Goal: Information Seeking & Learning: Learn about a topic

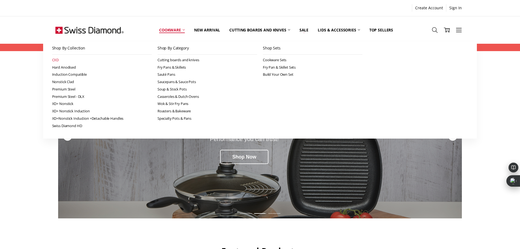
click at [59, 60] on link "CXD" at bounding box center [102, 59] width 100 height 7
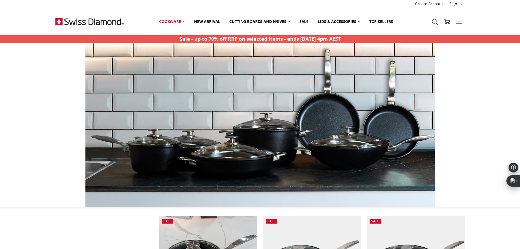
scroll to position [464, 0]
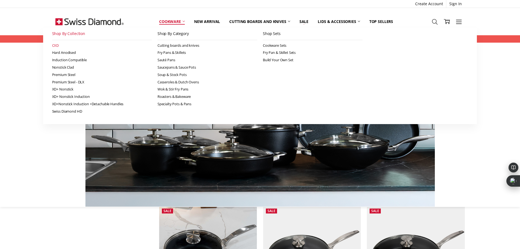
click at [54, 44] on link "CXD" at bounding box center [102, 45] width 100 height 7
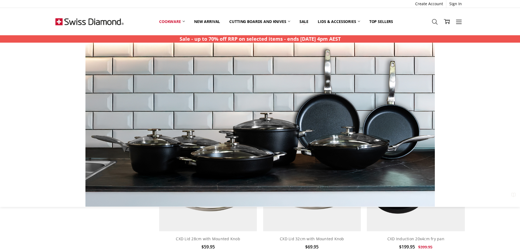
scroll to position [300, 0]
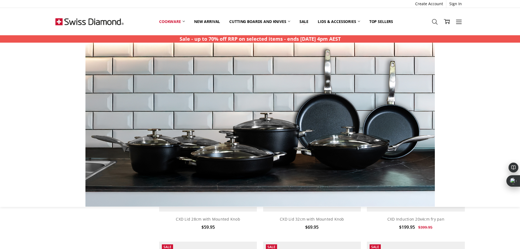
click at [286, 92] on img at bounding box center [178, 125] width 350 height 164
click at [218, 39] on strong "Sale - up to 70% off RRP on selected items - ends [DATE] 4pm AEST" at bounding box center [260, 39] width 161 height 7
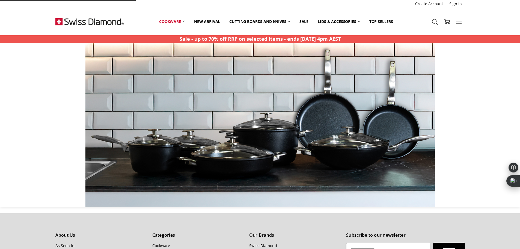
scroll to position [655, 0]
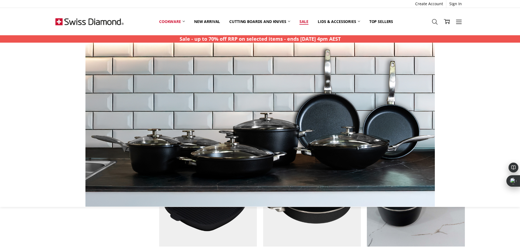
click at [306, 21] on link "Sale" at bounding box center [304, 22] width 18 height 12
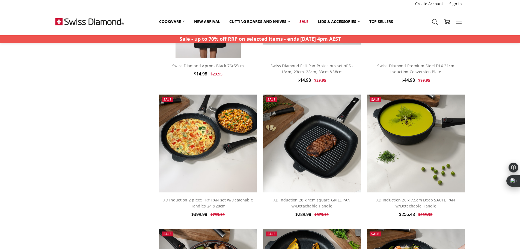
scroll to position [300, 0]
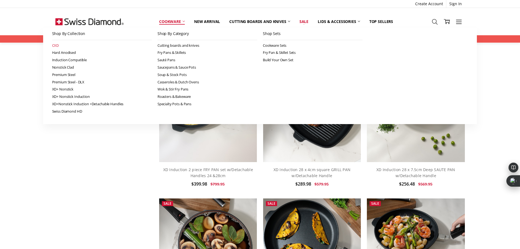
click at [55, 45] on link "CXD" at bounding box center [102, 45] width 100 height 7
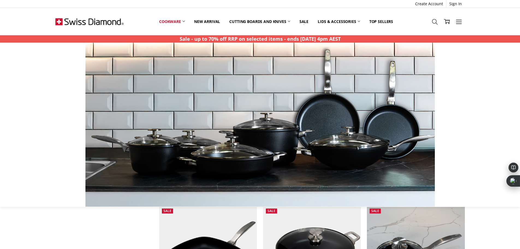
scroll to position [601, 0]
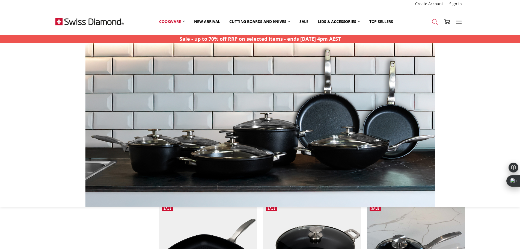
click at [435, 22] on icon at bounding box center [435, 22] width 6 height 6
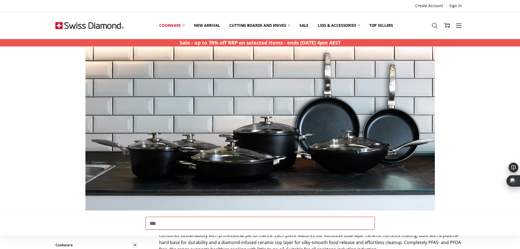
type input "***"
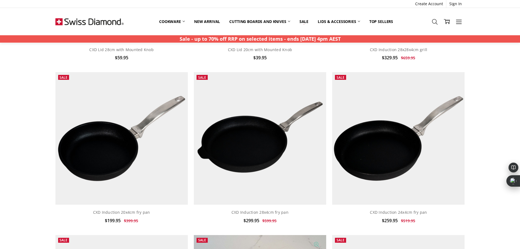
scroll to position [437, 0]
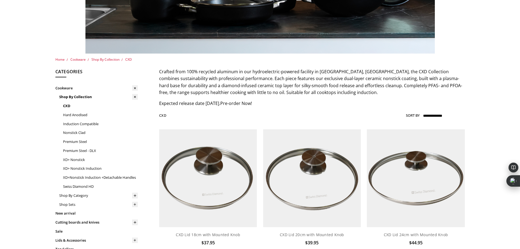
scroll to position [164, 0]
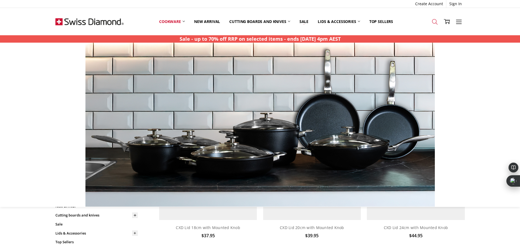
click at [435, 22] on icon at bounding box center [435, 22] width 6 height 6
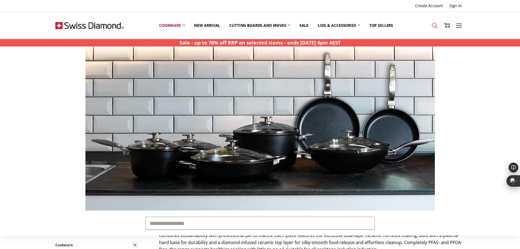
click at [431, 28] on link "Search" at bounding box center [435, 25] width 12 height 14
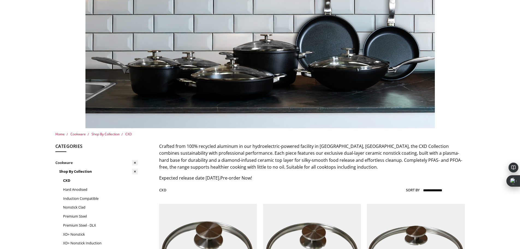
scroll to position [109, 0]
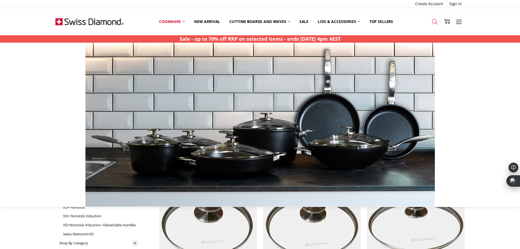
click at [438, 19] on link "Search" at bounding box center [435, 21] width 12 height 14
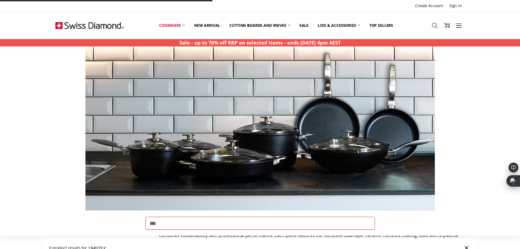
type input "***"
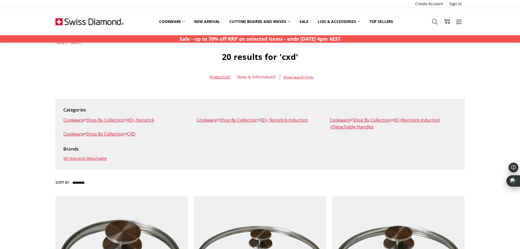
scroll to position [27, 0]
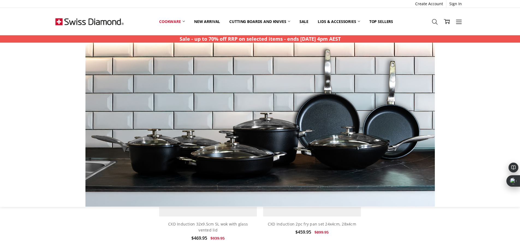
scroll to position [956, 0]
